Goal: Transaction & Acquisition: Download file/media

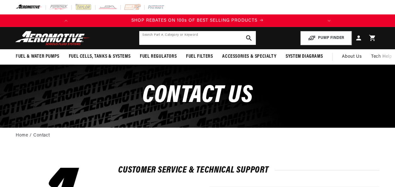
click at [178, 40] on input "text" at bounding box center [197, 38] width 116 height 14
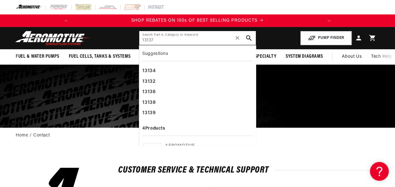
type input "13137"
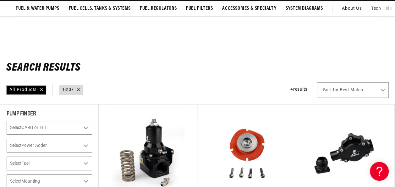
scroll to position [121, 0]
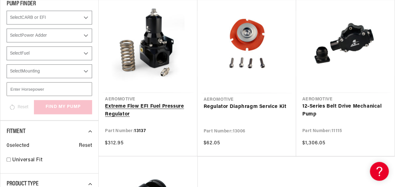
click at [176, 105] on link "Extreme Flow EFI Fuel Pressure Regulator" at bounding box center [148, 111] width 86 height 16
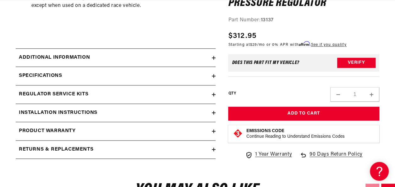
click at [211, 56] on div "Additional information" at bounding box center [114, 58] width 196 height 8
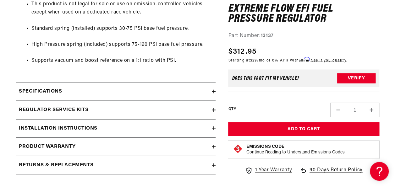
scroll to position [577, 0]
click at [213, 90] on icon at bounding box center [214, 92] width 4 height 4
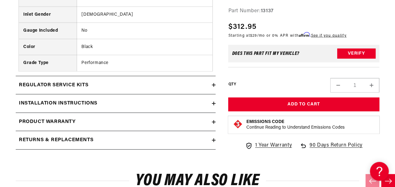
scroll to position [0, 0]
click at [213, 97] on summary "Installation Instructions" at bounding box center [116, 104] width 200 height 18
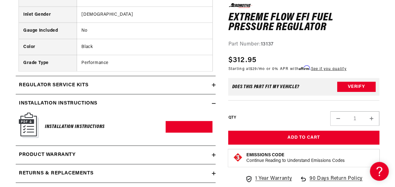
scroll to position [0, 249]
click at [86, 104] on h2 "Installation Instructions" at bounding box center [58, 104] width 79 height 8
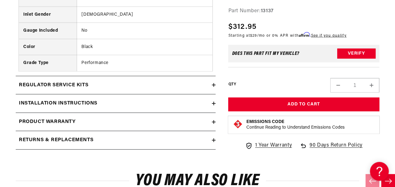
click at [86, 104] on h2 "Installation Instructions" at bounding box center [58, 104] width 79 height 8
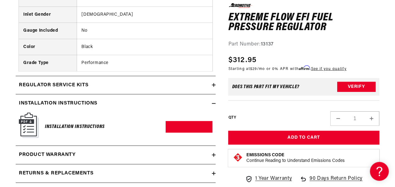
scroll to position [0, 0]
click at [195, 124] on link "Download PDF" at bounding box center [189, 127] width 47 height 12
